Goal: Transaction & Acquisition: Purchase product/service

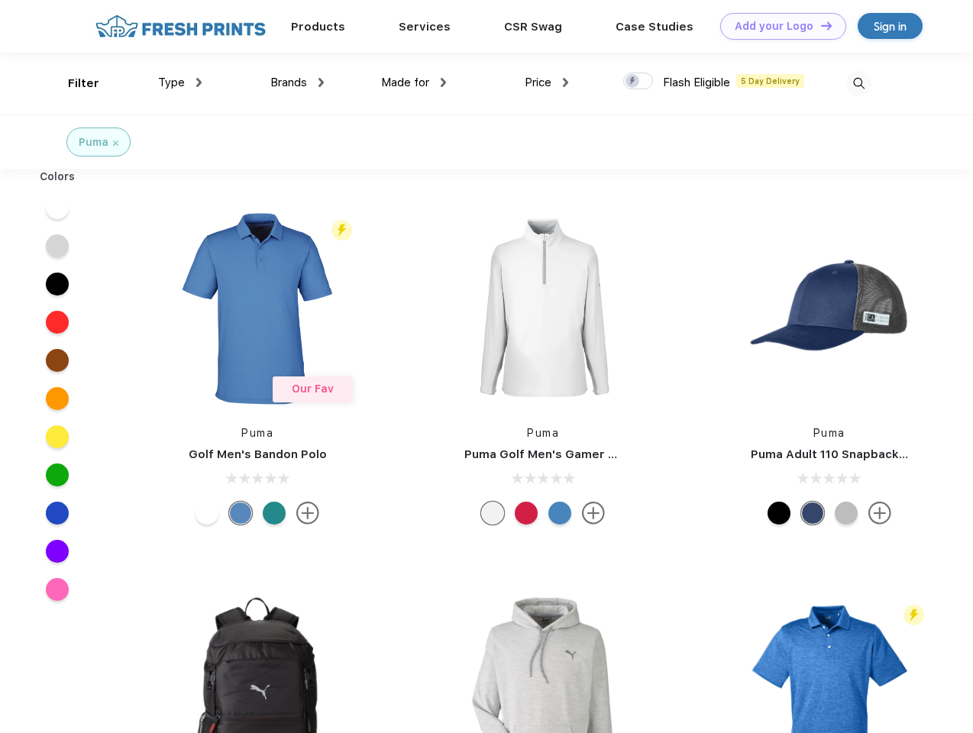
scroll to position [1, 0]
click at [778, 26] on link "Add your Logo Design Tool" at bounding box center [783, 26] width 126 height 27
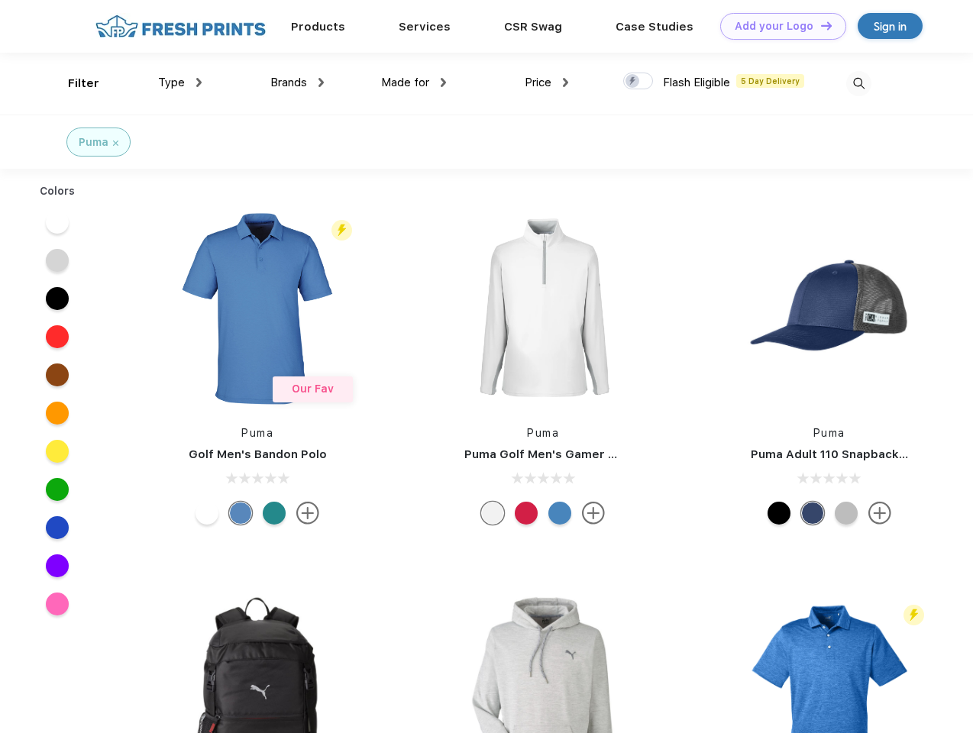
click at [0, 0] on div "Design Tool" at bounding box center [0, 0] width 0 height 0
click at [820, 25] on link "Add your Logo Design Tool" at bounding box center [783, 26] width 126 height 27
click at [73, 83] on div "Filter" at bounding box center [83, 84] width 31 height 18
click at [180, 83] on span "Type" at bounding box center [171, 83] width 27 height 14
click at [297, 83] on span "Brands" at bounding box center [288, 83] width 37 height 14
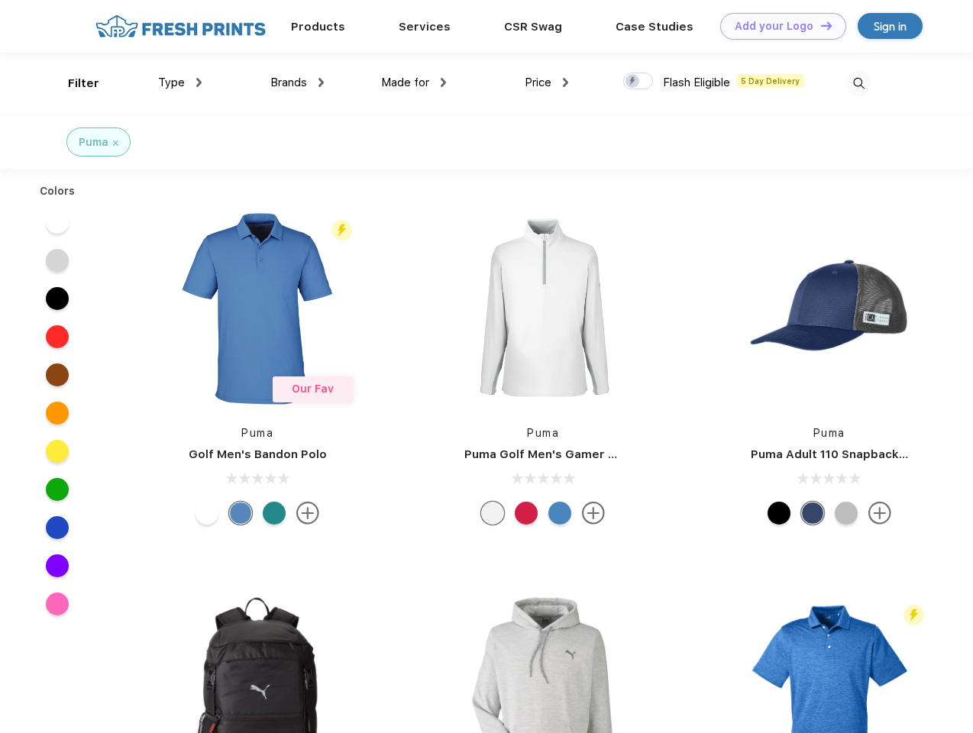
click at [414, 83] on span "Made for" at bounding box center [405, 83] width 48 height 14
click at [547, 83] on span "Price" at bounding box center [538, 83] width 27 height 14
click at [639, 82] on div at bounding box center [638, 81] width 30 height 17
click at [633, 82] on input "checkbox" at bounding box center [628, 77] width 10 height 10
click at [859, 83] on img at bounding box center [858, 83] width 25 height 25
